Goal: Download file/media

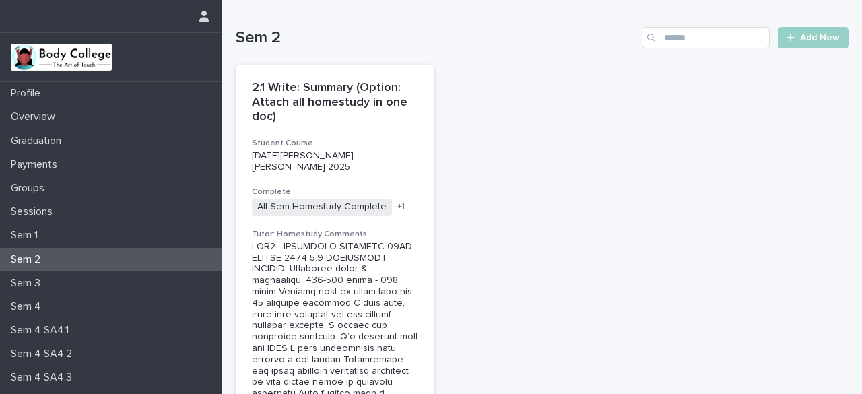
click at [33, 255] on p "Sem 2" at bounding box center [28, 259] width 46 height 13
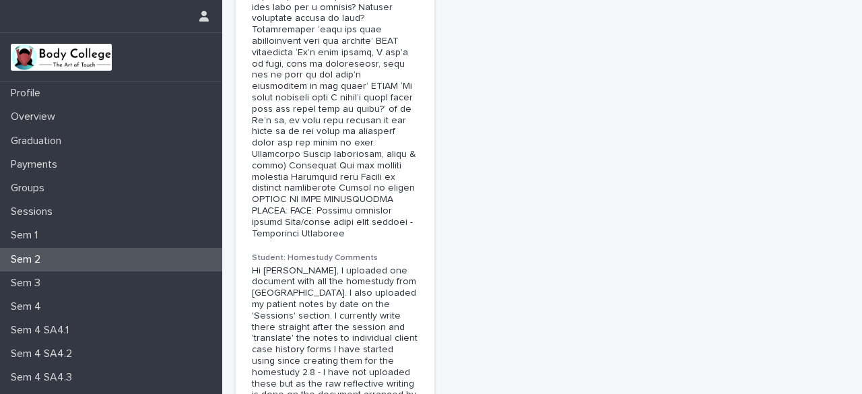
scroll to position [5995, 0]
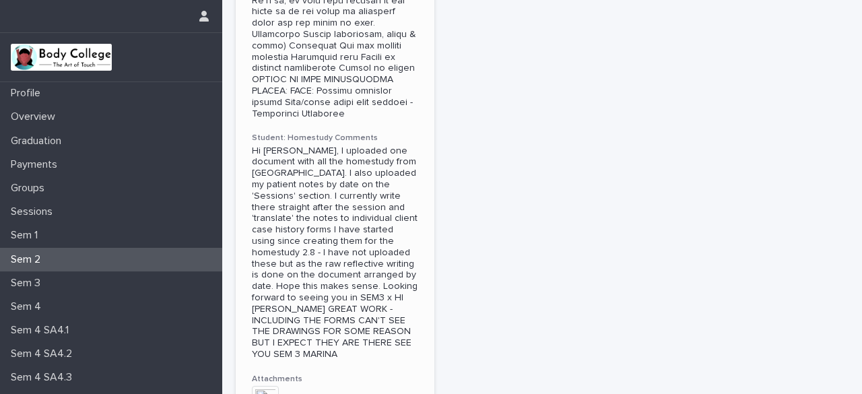
click at [272, 386] on img at bounding box center [265, 399] width 27 height 27
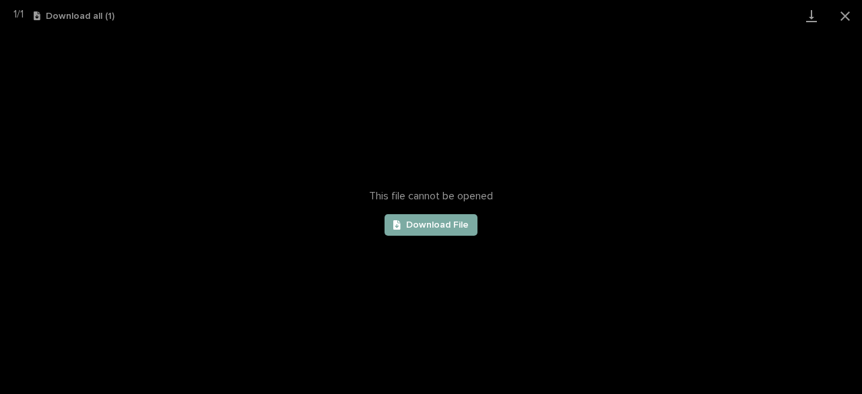
click at [433, 232] on link "Download File" at bounding box center [431, 225] width 93 height 22
click at [841, 17] on button "Close gallery" at bounding box center [846, 16] width 34 height 32
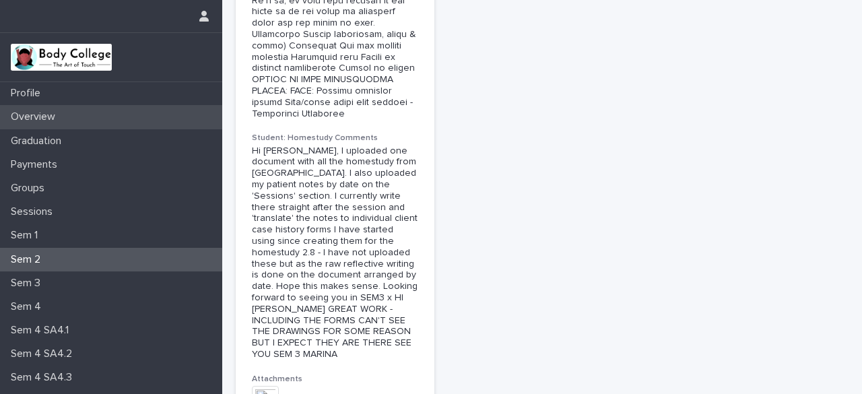
click at [56, 119] on p "Overview" at bounding box center [35, 116] width 61 height 13
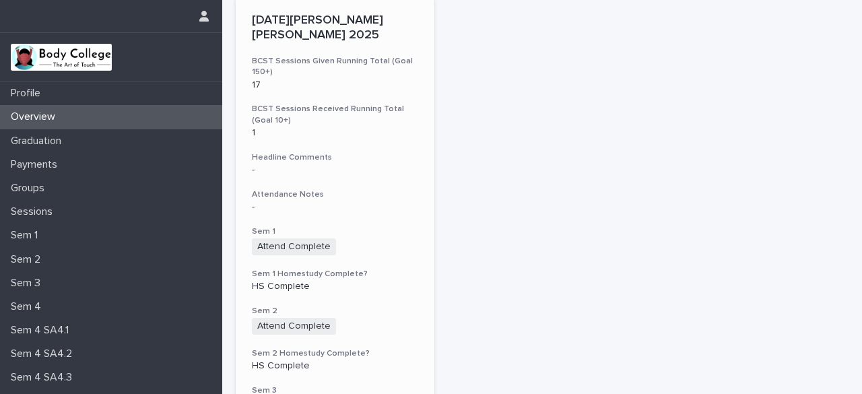
scroll to position [135, 0]
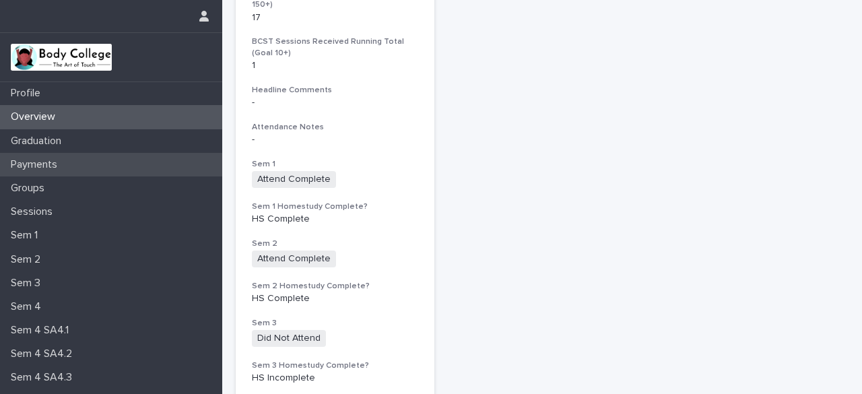
click at [44, 163] on p "Payments" at bounding box center [36, 164] width 63 height 13
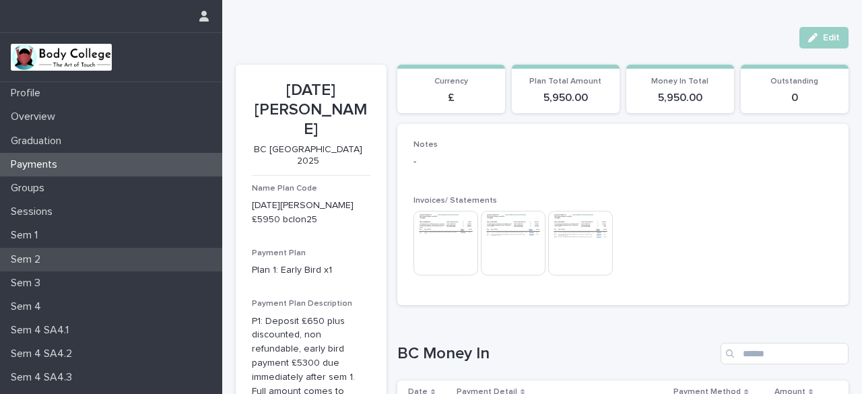
click at [51, 260] on p "Sem 2" at bounding box center [28, 259] width 46 height 13
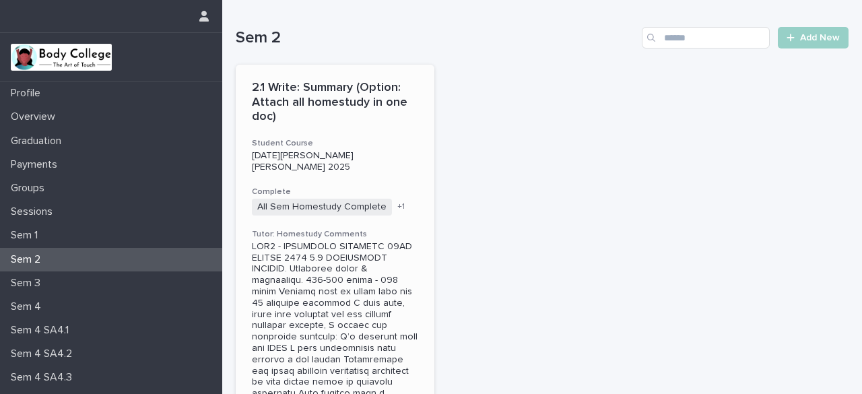
click at [397, 203] on span "+ 1" at bounding box center [400, 207] width 7 height 8
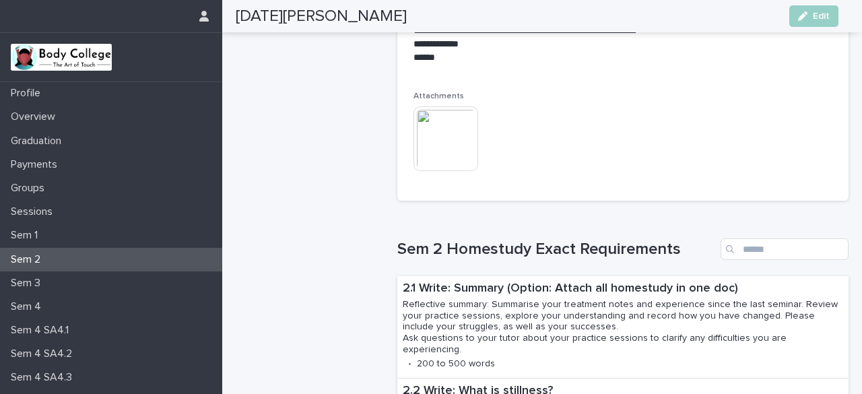
scroll to position [4976, 0]
